Goal: Task Accomplishment & Management: Manage account settings

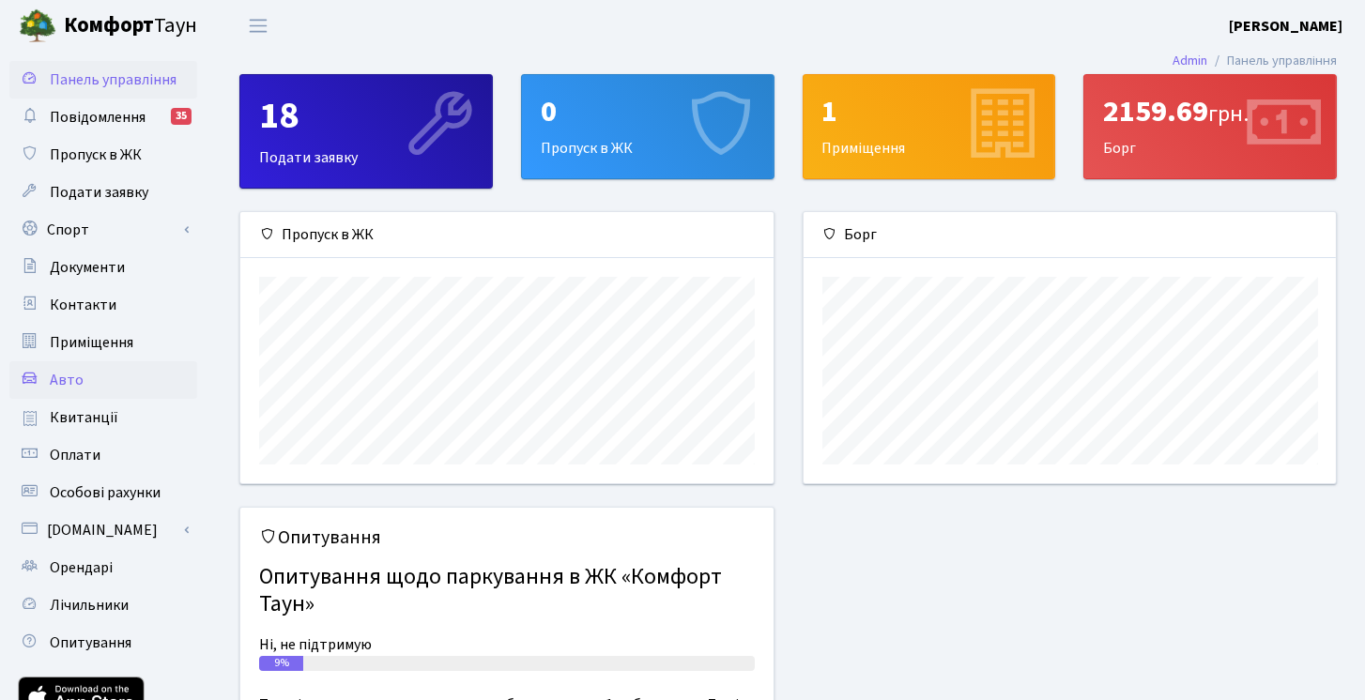
scroll to position [270, 533]
click at [115, 239] on link "Спорт" at bounding box center [103, 230] width 188 height 38
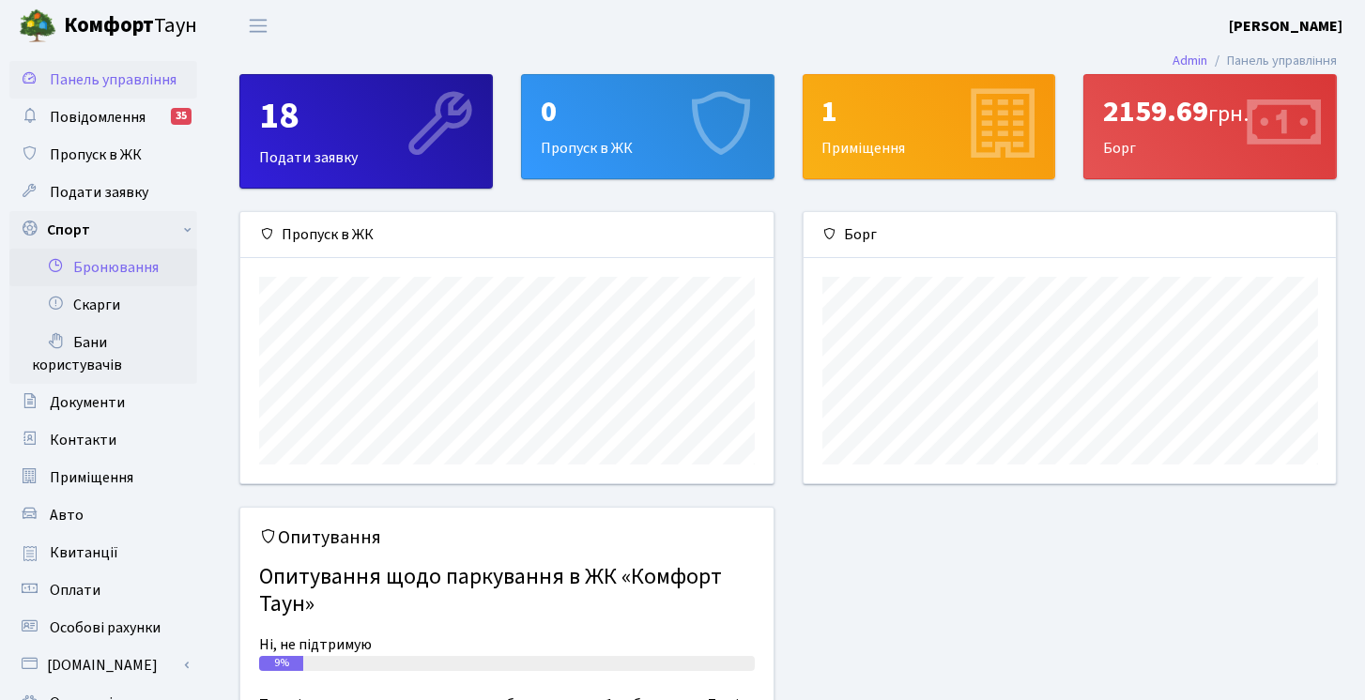
click at [112, 257] on link "Бронювання" at bounding box center [103, 268] width 188 height 38
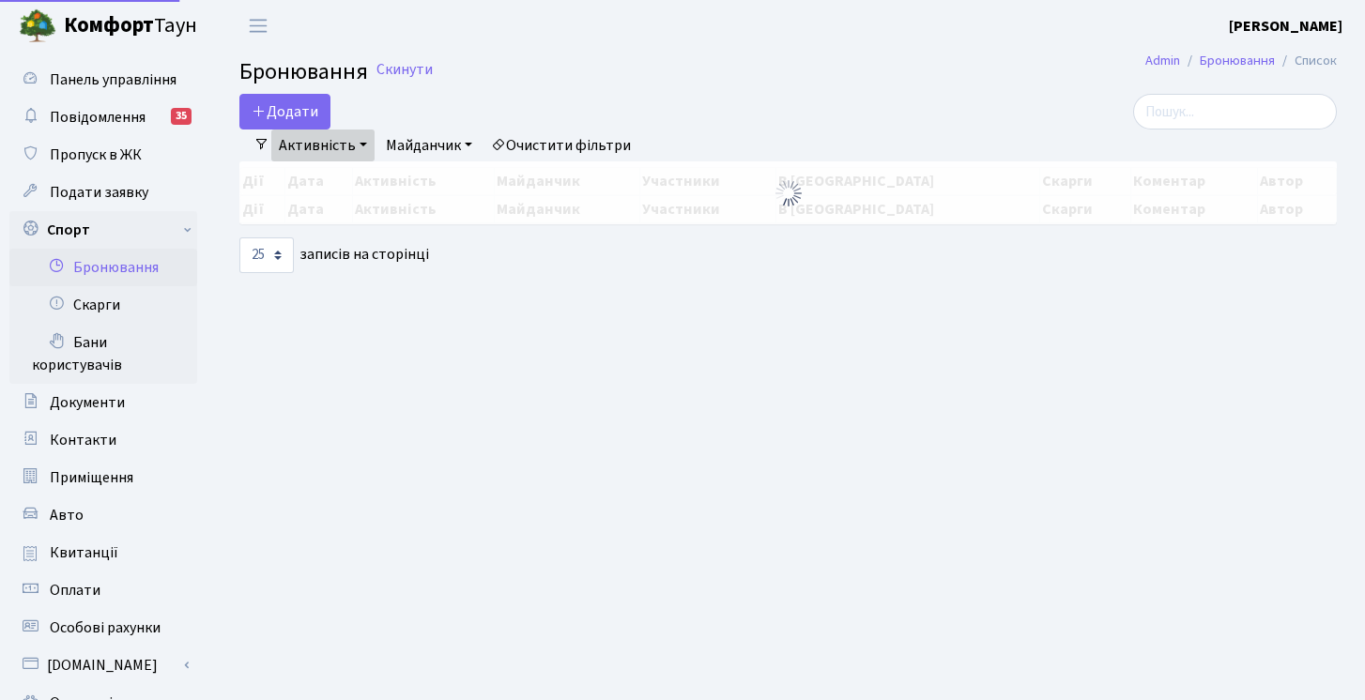
select select "25"
